Goal: Information Seeking & Learning: Learn about a topic

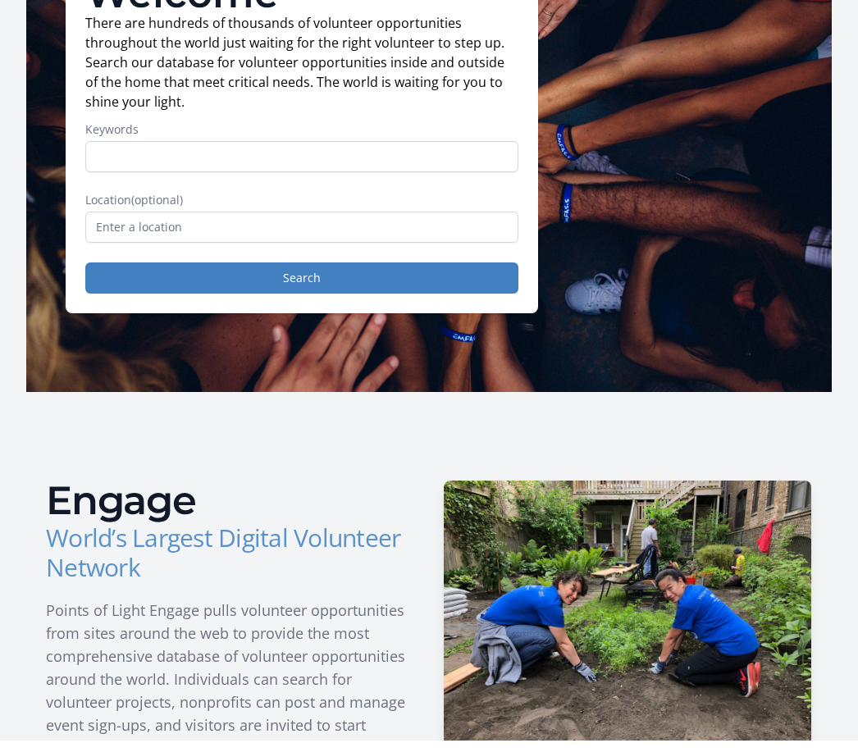
scroll to position [137, 0]
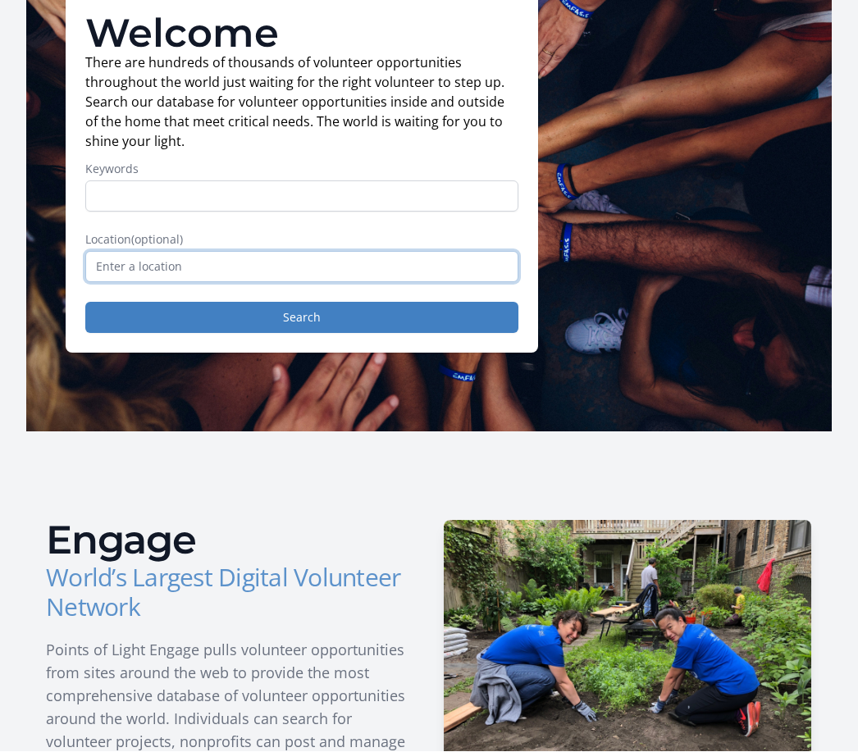
click at [106, 274] on input "text" at bounding box center [301, 267] width 433 height 31
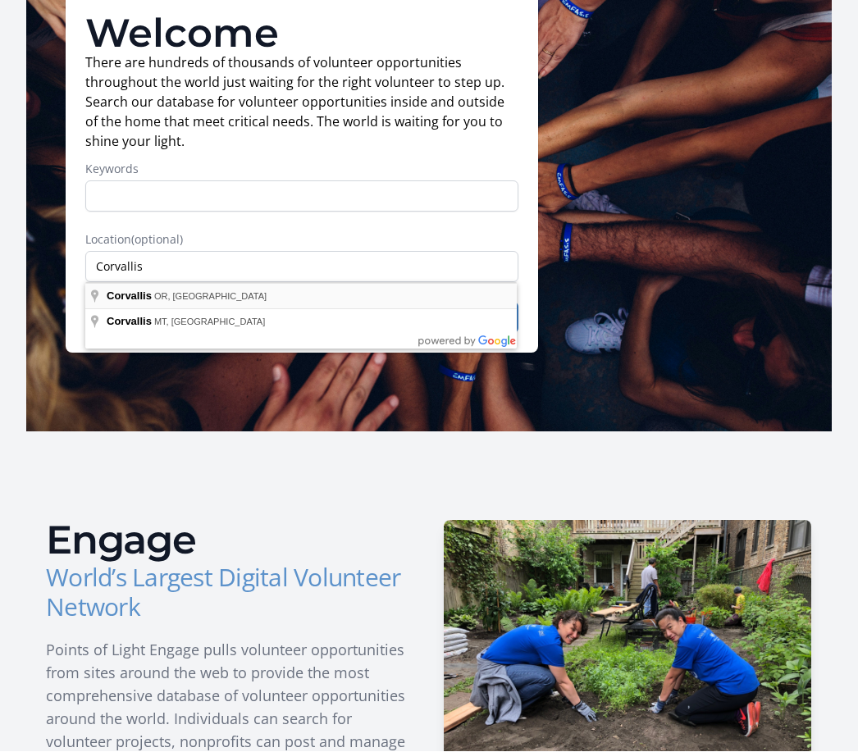
type input "Corvallis, [GEOGRAPHIC_DATA], [GEOGRAPHIC_DATA]"
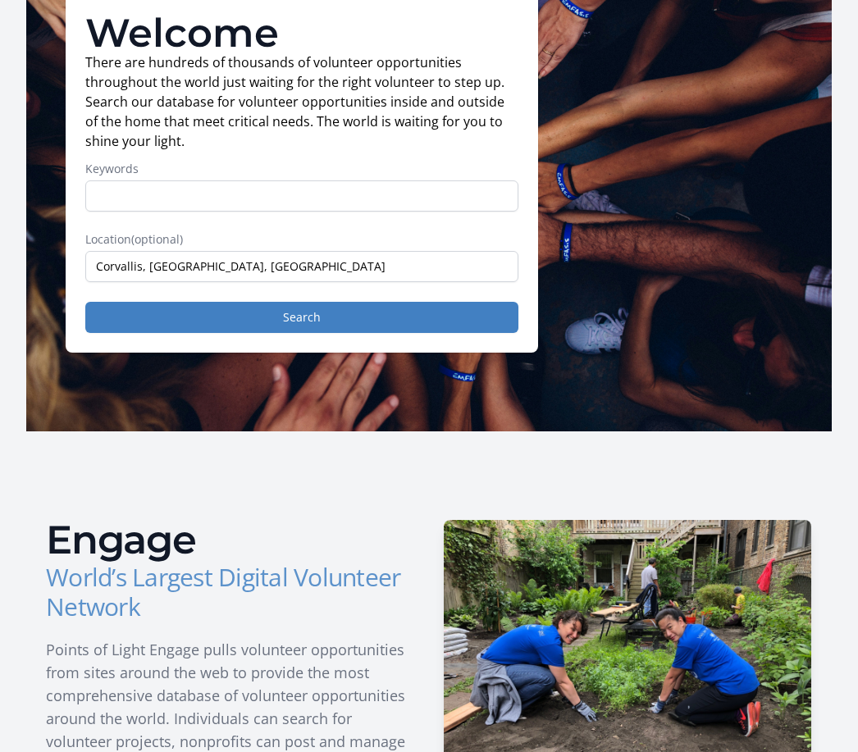
scroll to position [139, 0]
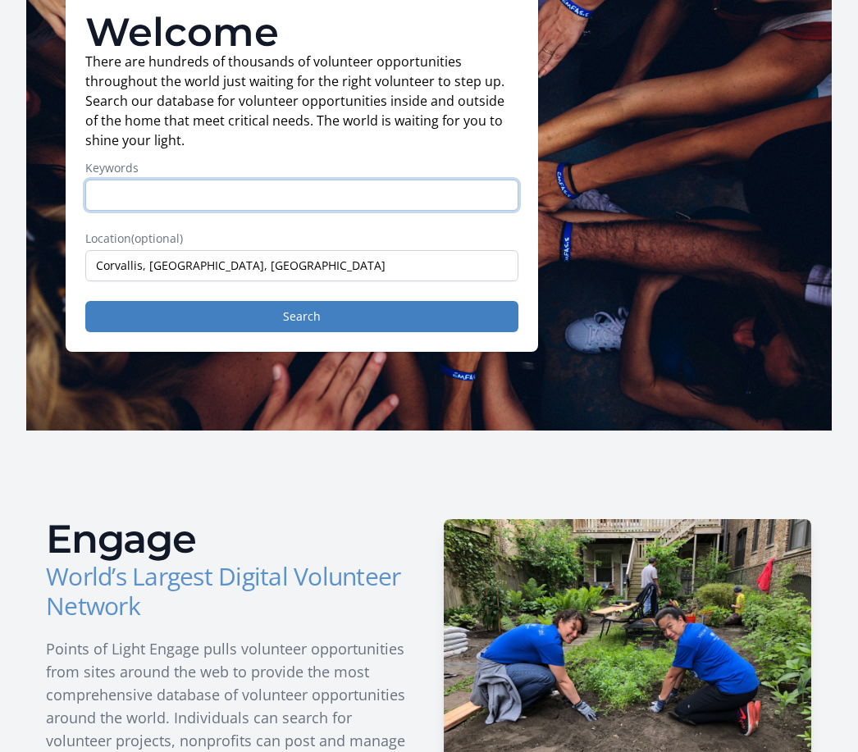
click at [105, 197] on input "Keywords" at bounding box center [301, 195] width 433 height 31
click at [115, 187] on input "Keywords" at bounding box center [301, 195] width 433 height 31
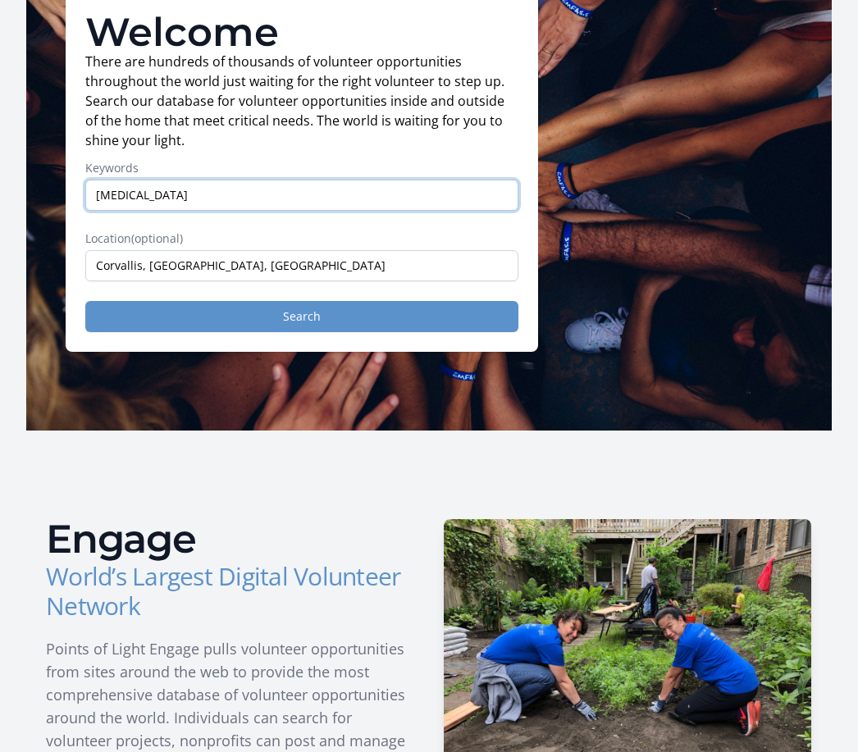
type input "[MEDICAL_DATA]"
click at [331, 322] on button "Search" at bounding box center [301, 316] width 433 height 31
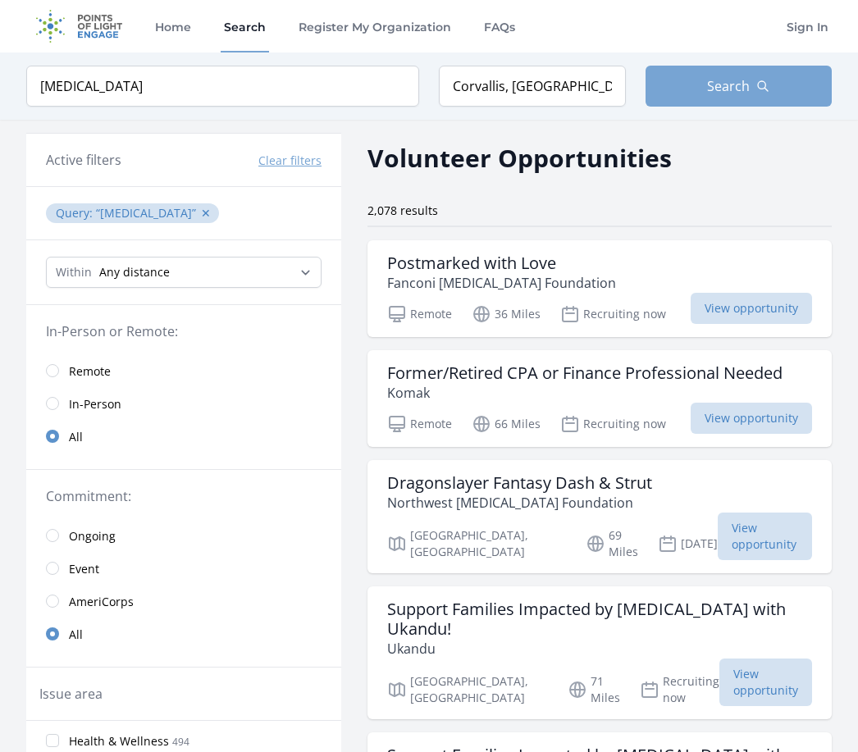
click at [715, 88] on span "Search" at bounding box center [728, 86] width 43 height 20
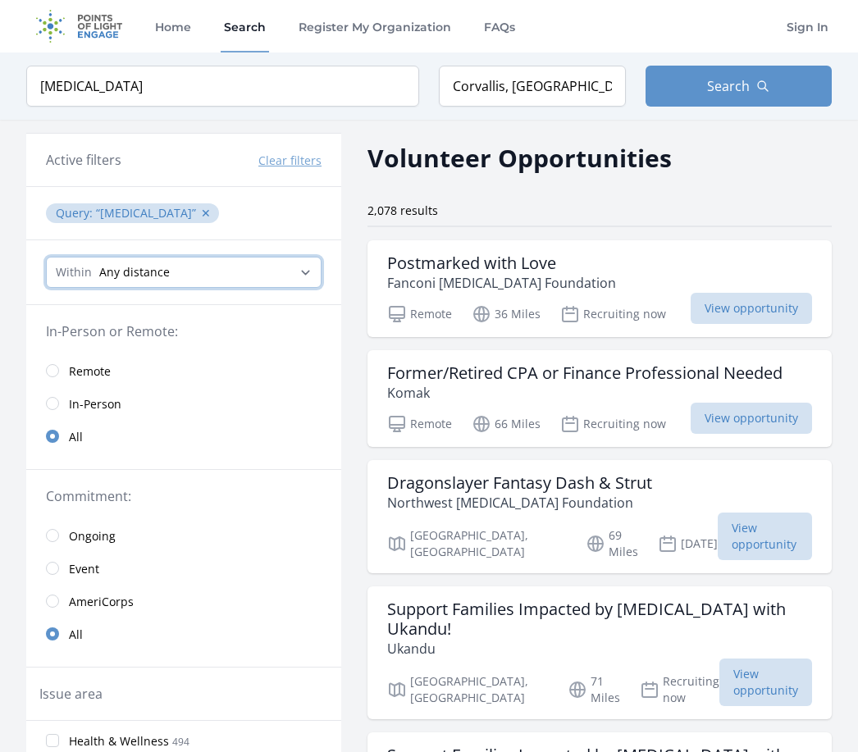
click at [314, 275] on select "Any distance , 5 Miles , 20 Miles , 50 Miles , 100 Miles" at bounding box center [184, 272] width 276 height 31
select select "8046"
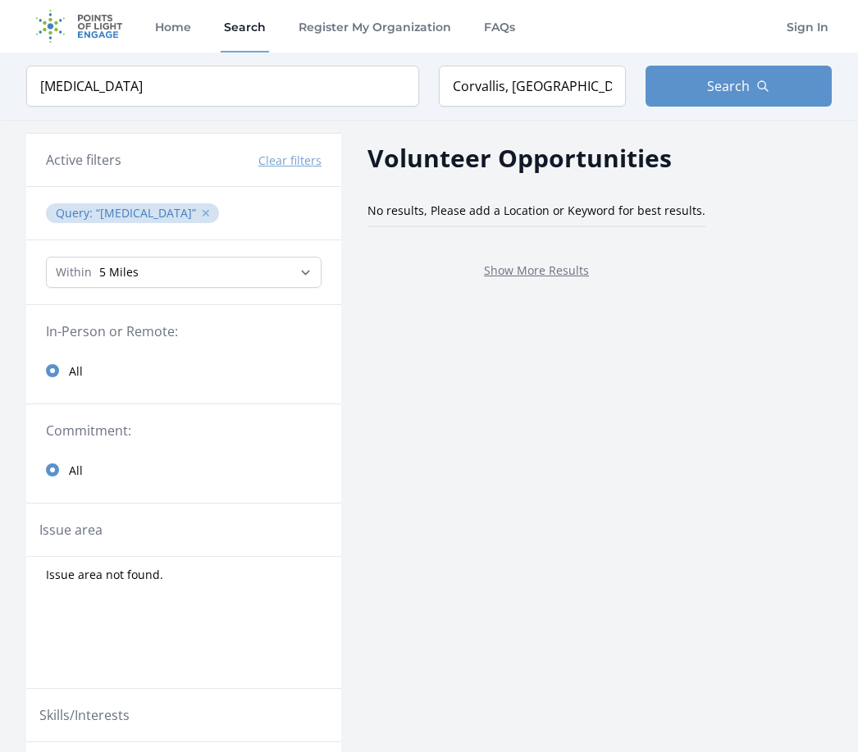
click at [201, 220] on button "✕" at bounding box center [206, 213] width 10 height 16
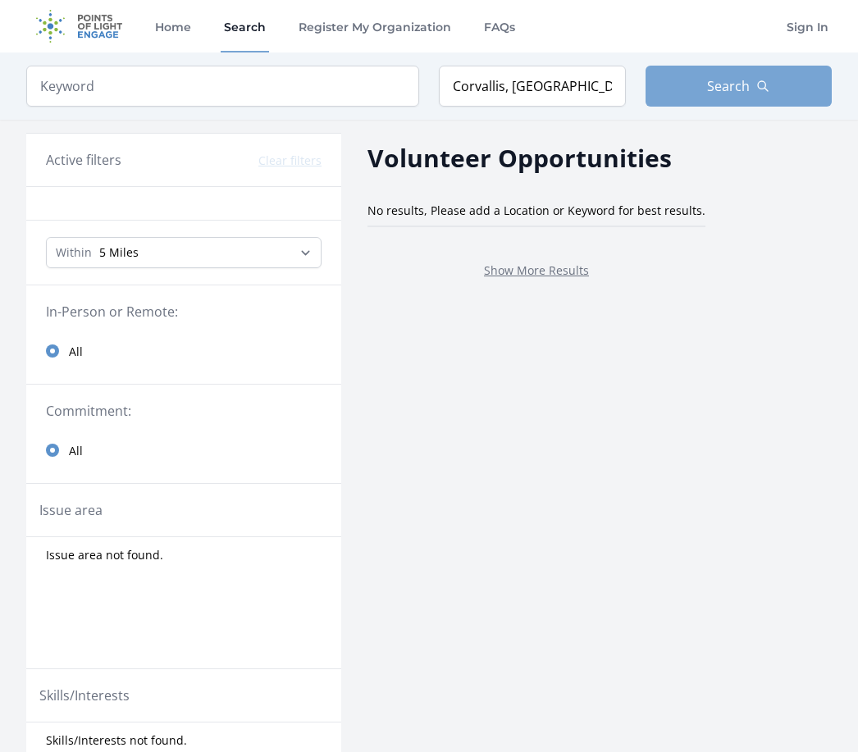
click at [725, 76] on span "Search" at bounding box center [728, 86] width 43 height 20
click at [741, 89] on span "Search" at bounding box center [728, 86] width 43 height 20
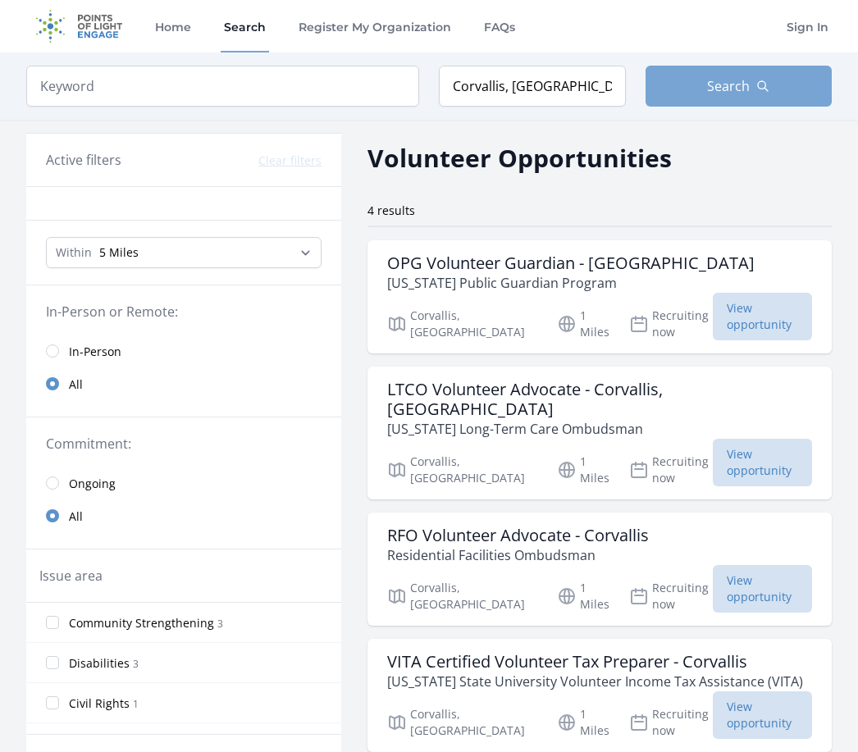
type input "[MEDICAL_DATA]"
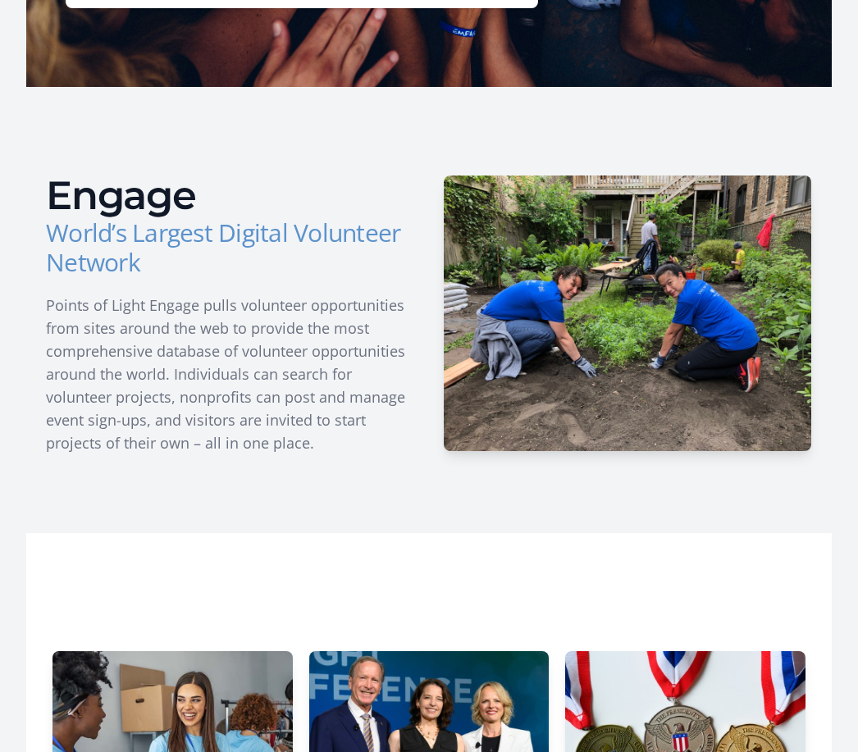
scroll to position [437, 0]
